Goal: Communication & Community: Participate in discussion

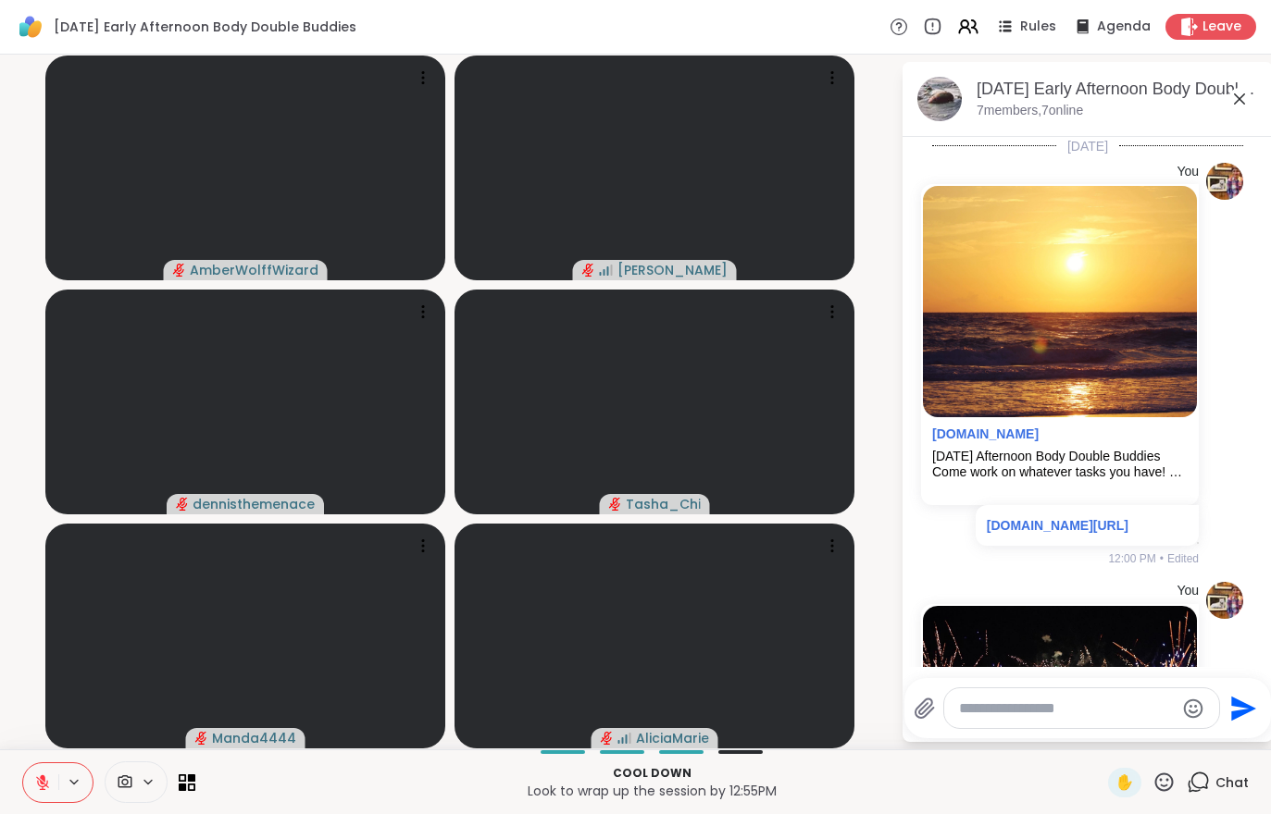
scroll to position [844, 0]
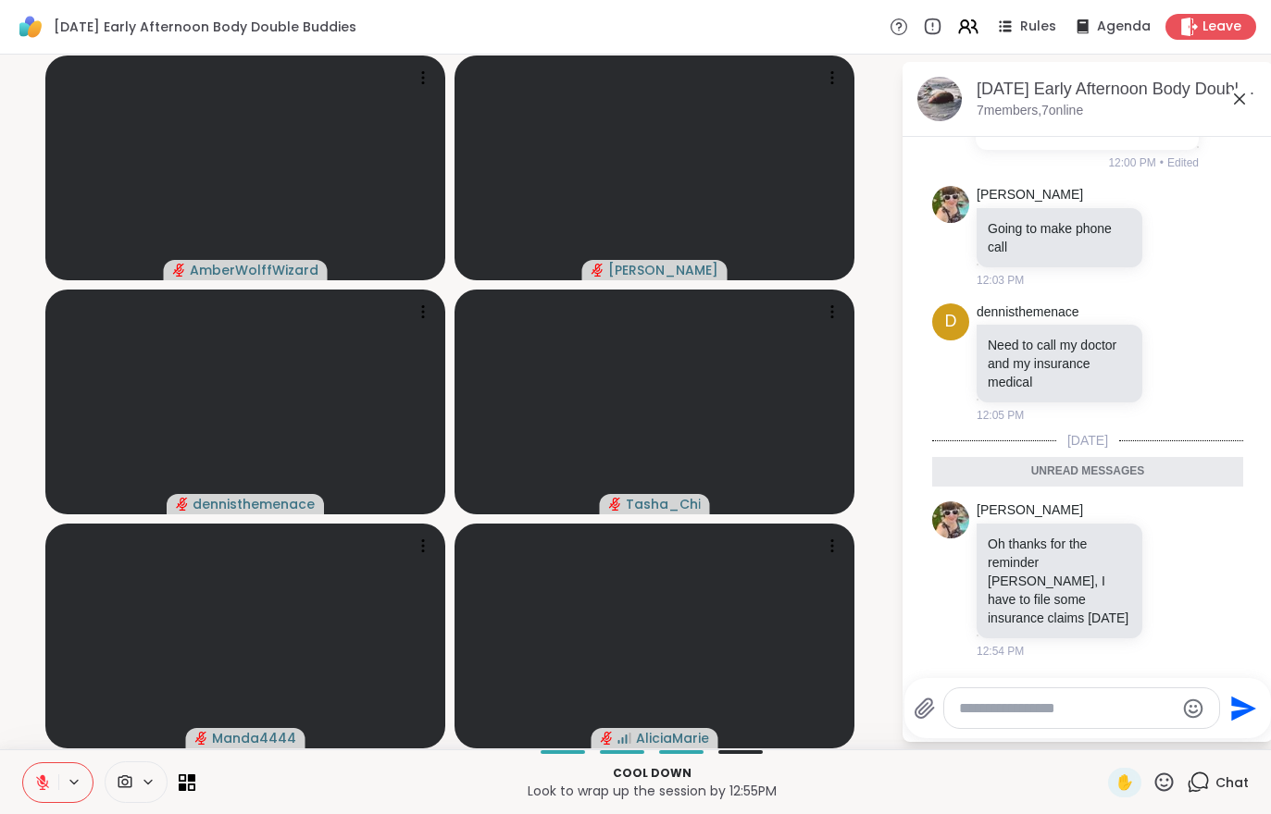
click at [33, 751] on div "Cool down Look to wrap up the session by 12:55PM ✋ Chat" at bounding box center [635, 782] width 1271 height 65
click at [32, 751] on div "Cool down Look to wrap up the session by 12:55PM ✋ Chat" at bounding box center [635, 782] width 1271 height 65
click at [43, 792] on button at bounding box center [40, 783] width 35 height 39
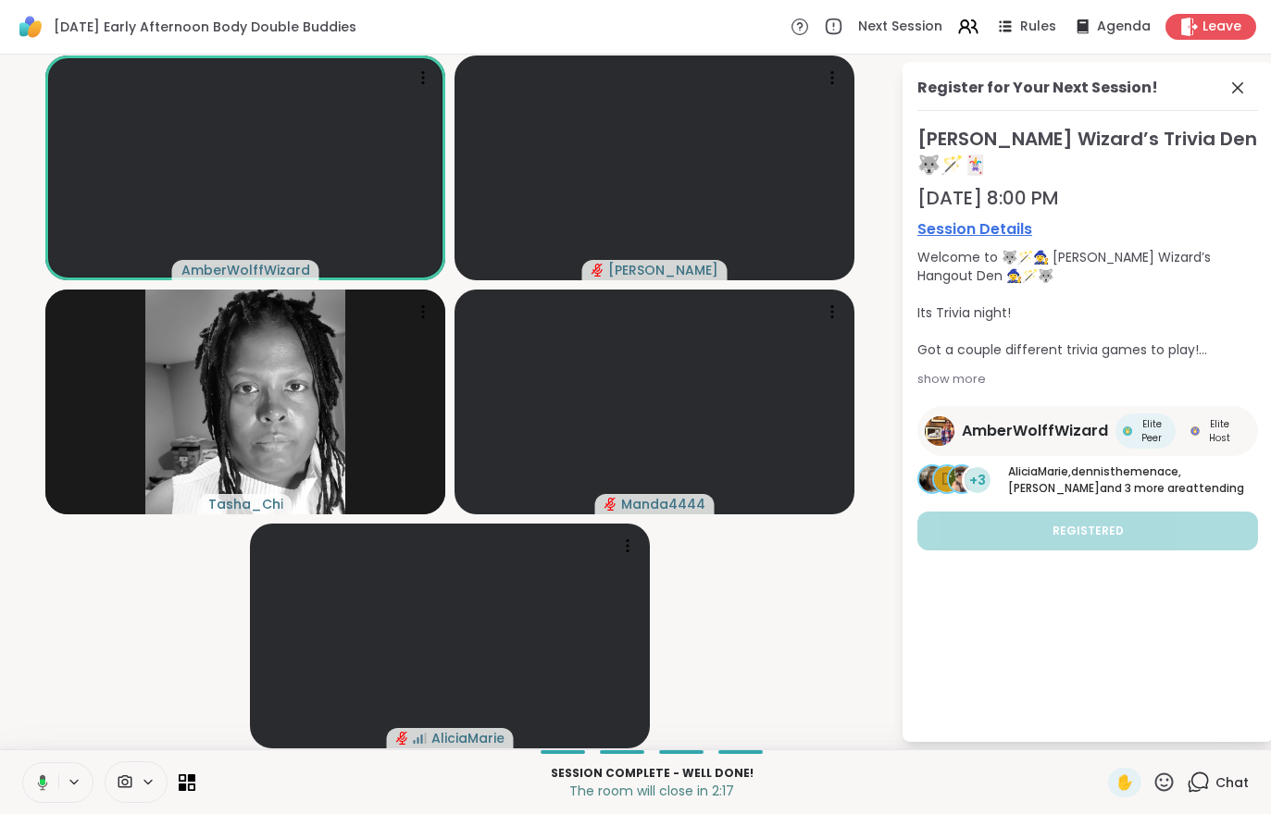
click at [1214, 29] on span "Leave" at bounding box center [1221, 27] width 39 height 19
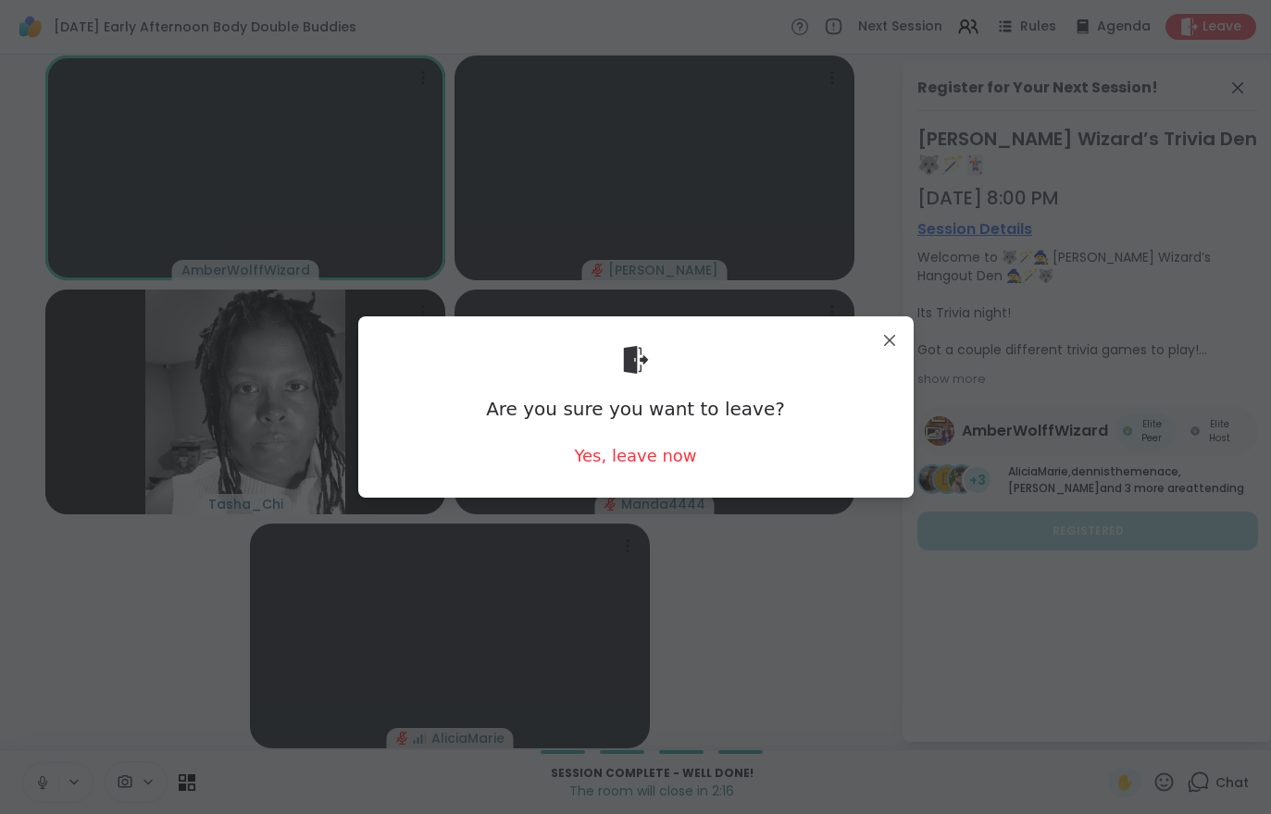
click at [627, 479] on div "Are you sure you want to leave? Yes, leave now" at bounding box center [636, 406] width 526 height 151
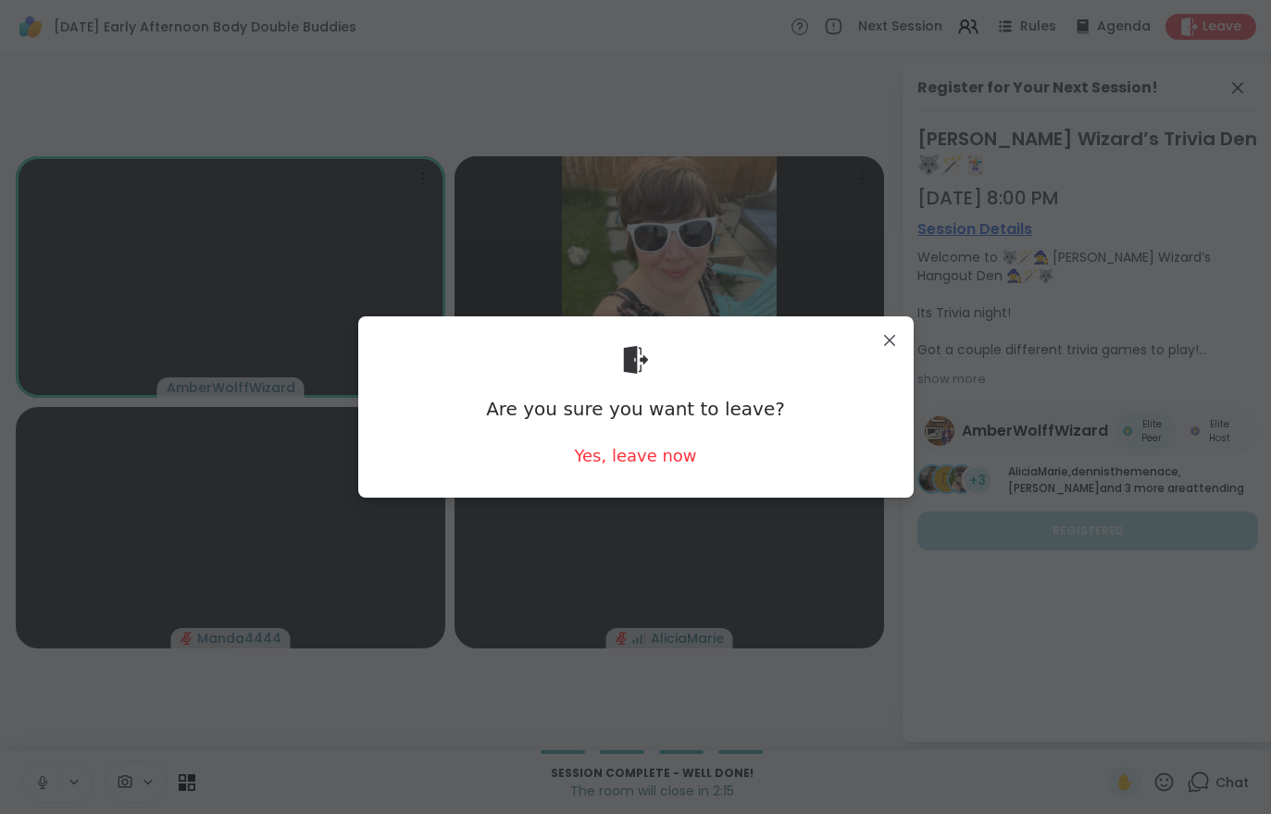
click at [611, 466] on div "Yes, leave now" at bounding box center [635, 455] width 122 height 23
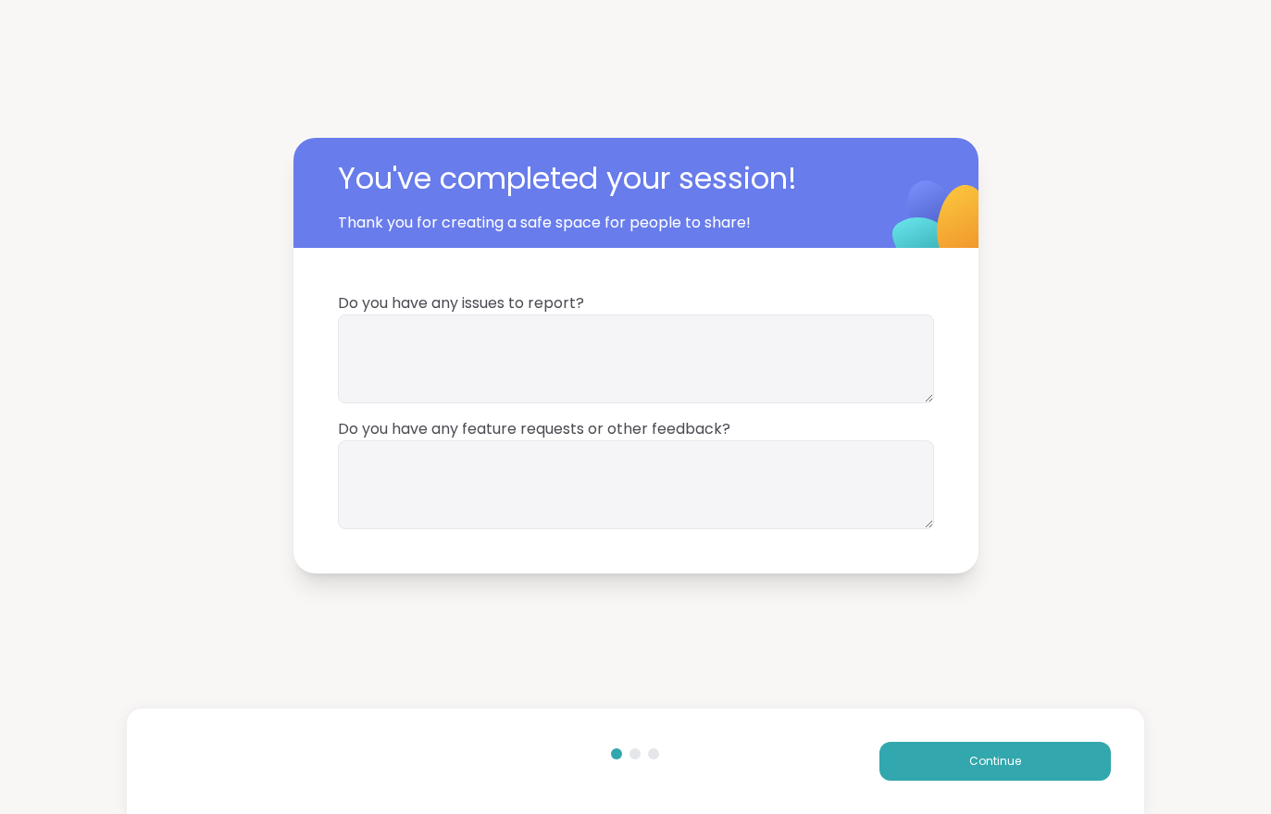
click at [922, 772] on button "Continue" at bounding box center [994, 761] width 231 height 39
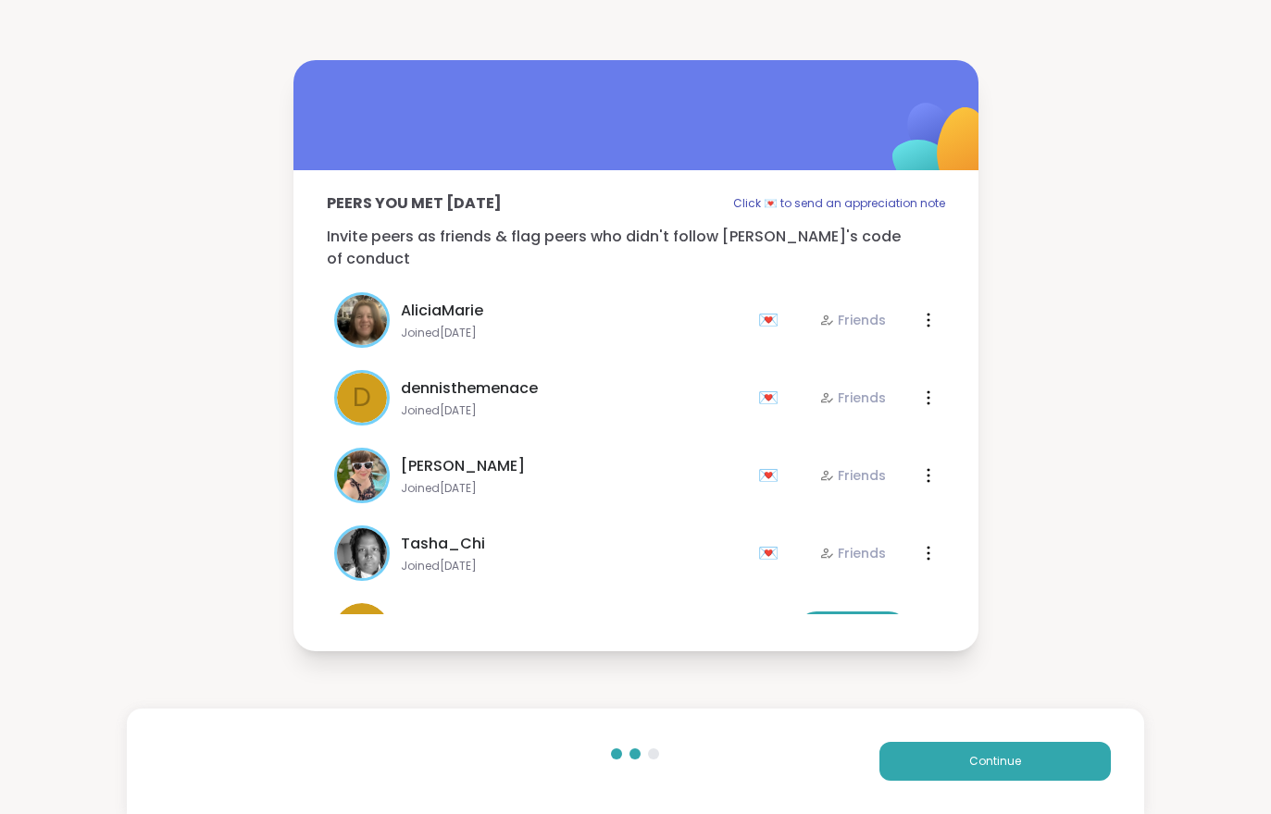
click at [949, 771] on button "Continue" at bounding box center [994, 761] width 231 height 39
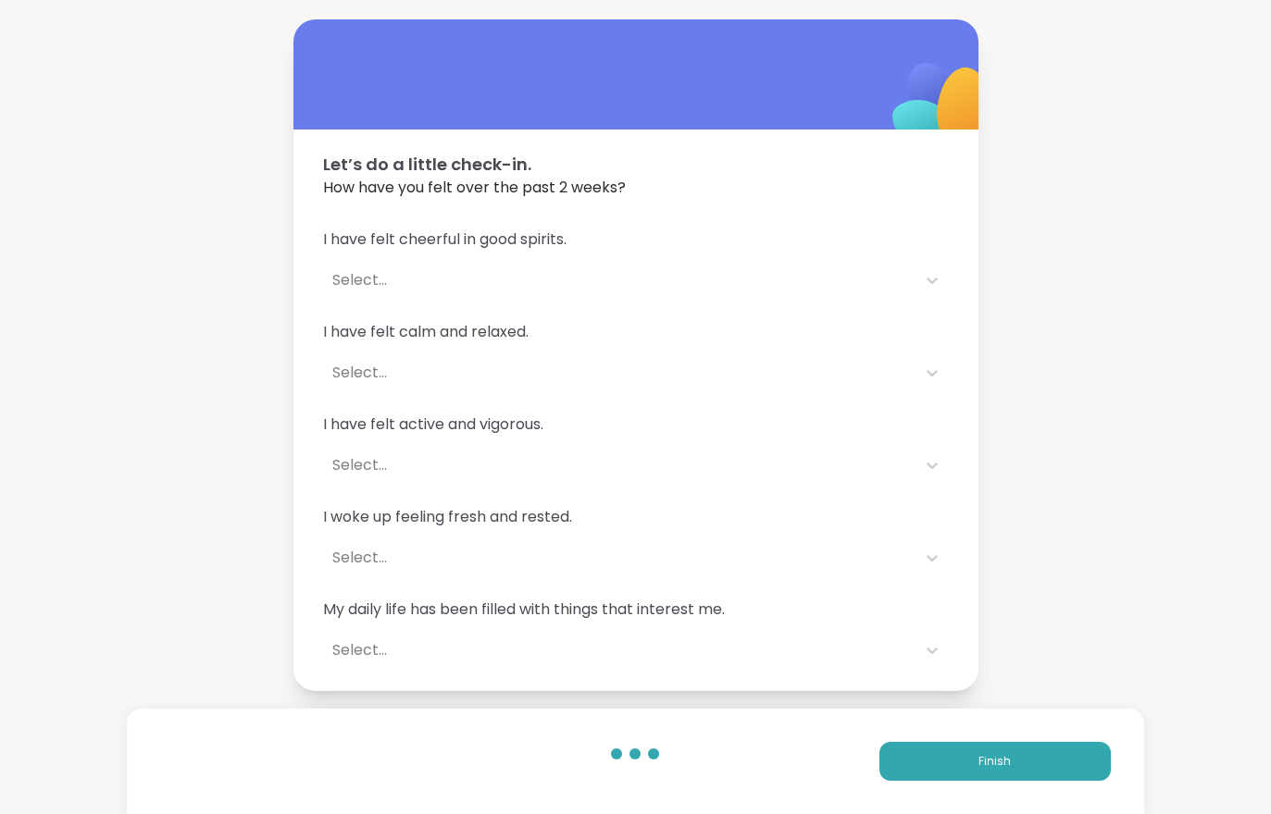
click at [948, 771] on button "Finish" at bounding box center [994, 761] width 231 height 39
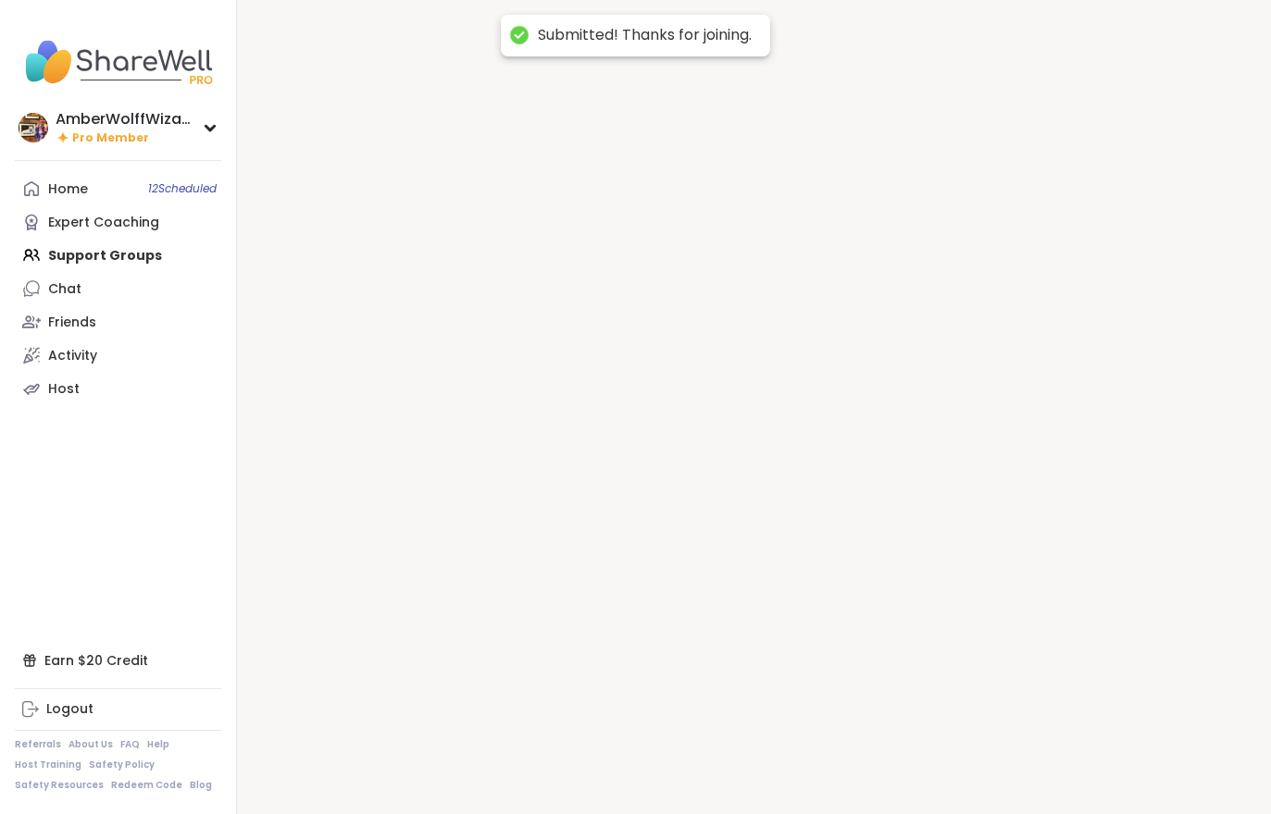
click at [910, 748] on div at bounding box center [754, 407] width 1034 height 814
click at [909, 747] on div at bounding box center [754, 407] width 1034 height 814
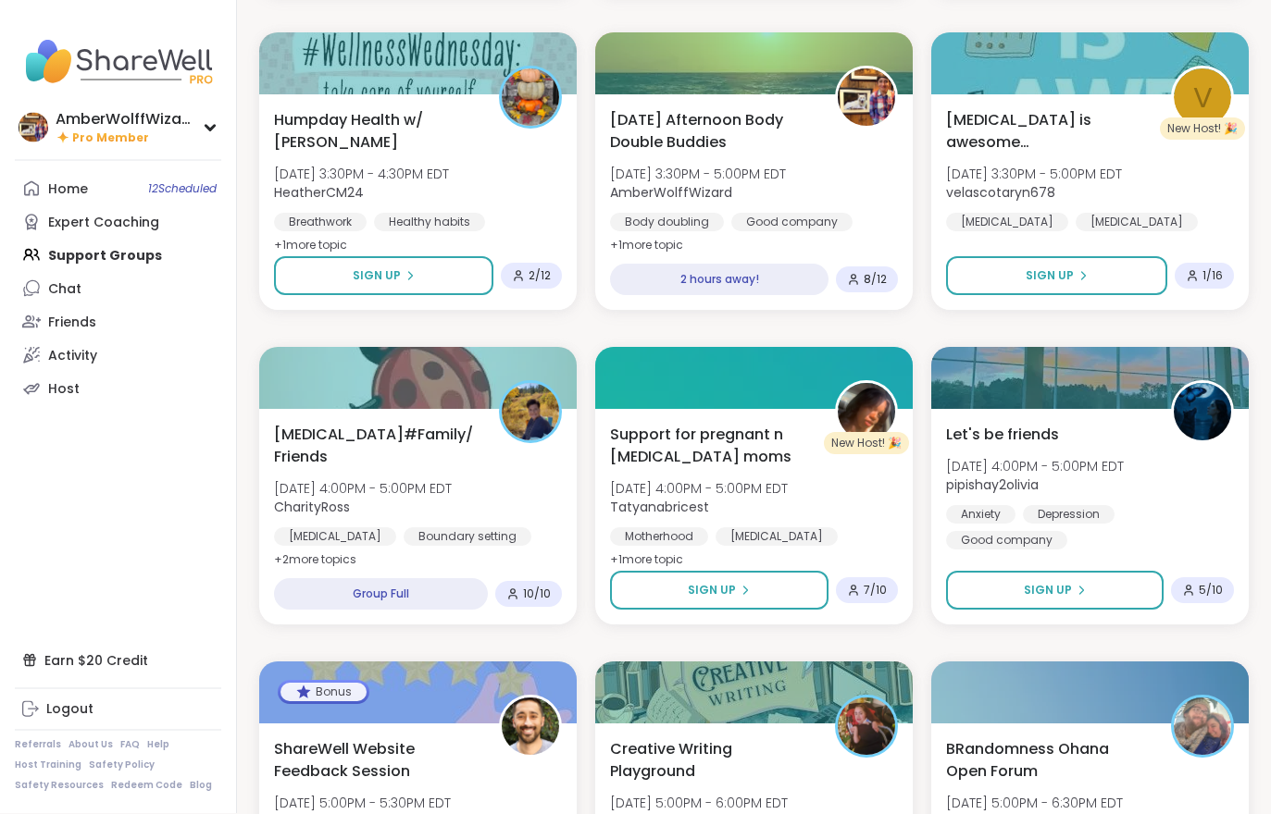
scroll to position [2345, 0]
